Goal: Task Accomplishment & Management: Complete application form

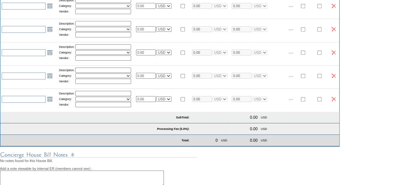
scroll to position [281, 0]
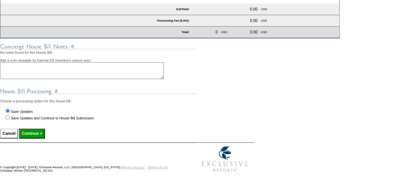
click at [7, 118] on input "Save Updates and Continue to House Bill Submission" at bounding box center [8, 117] width 4 height 4
radio input "true"
click at [42, 135] on input "Continue >" at bounding box center [32, 134] width 26 height 10
type input "Processing..."
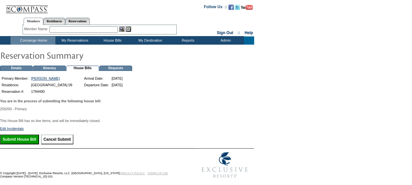
click at [29, 142] on input "Submit House Bill" at bounding box center [19, 140] width 39 height 10
